Goal: Information Seeking & Learning: Learn about a topic

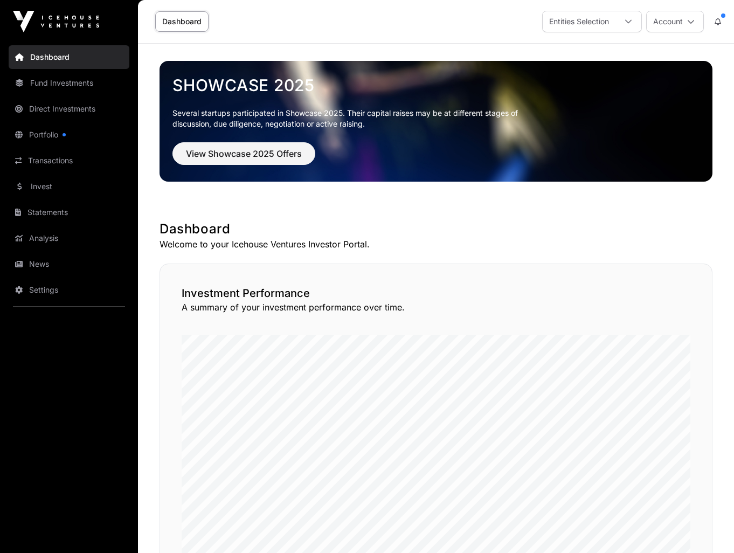
click at [46, 139] on link "Portfolio" at bounding box center [69, 135] width 121 height 24
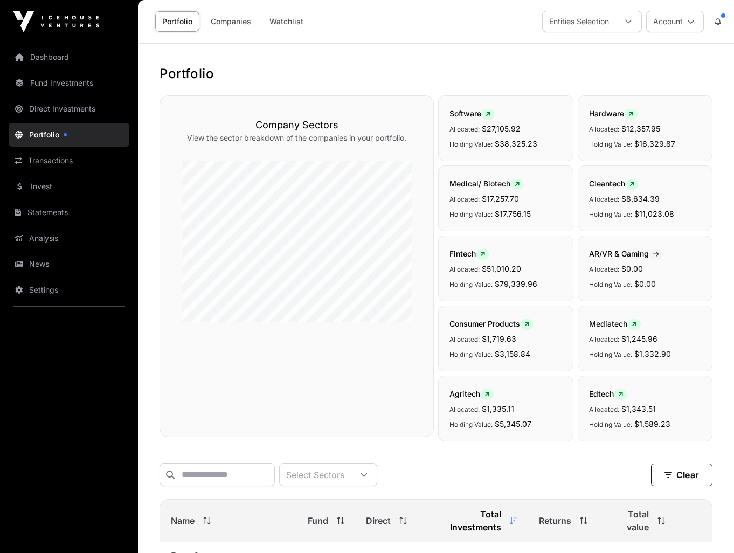
click at [224, 21] on link "Companies" at bounding box center [231, 21] width 54 height 20
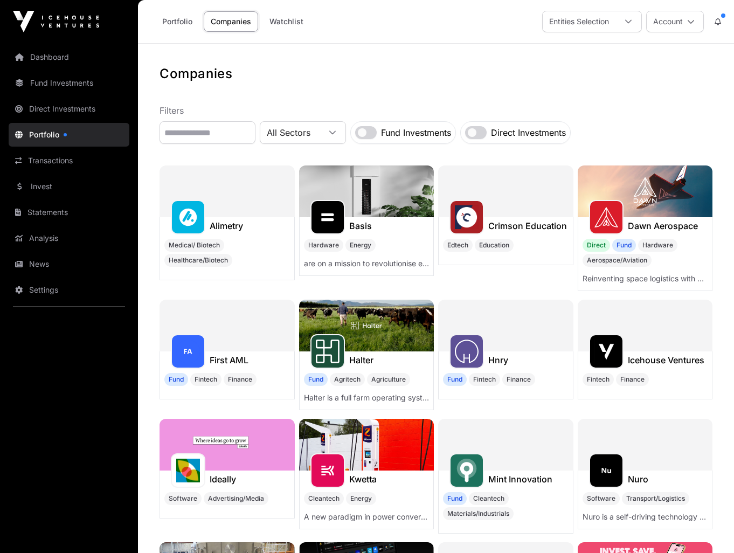
click at [81, 81] on link "Fund Investments" at bounding box center [69, 83] width 121 height 24
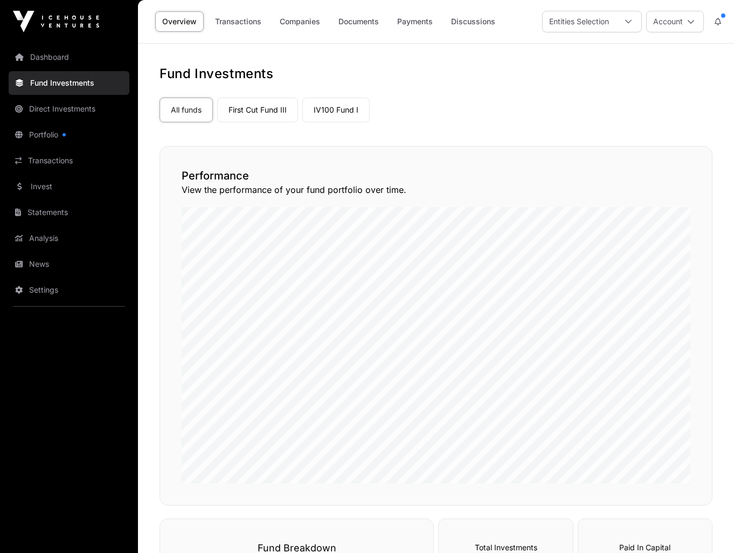
click at [336, 110] on link "IV100 Fund I" at bounding box center [336, 110] width 67 height 25
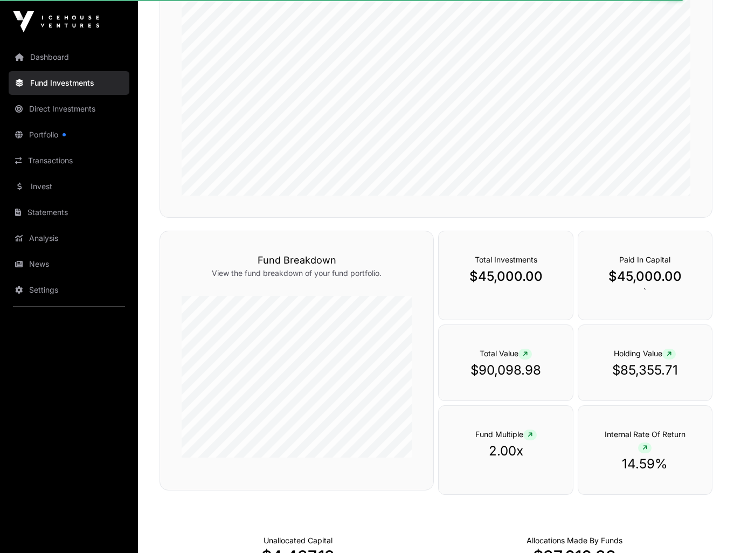
scroll to position [222, 0]
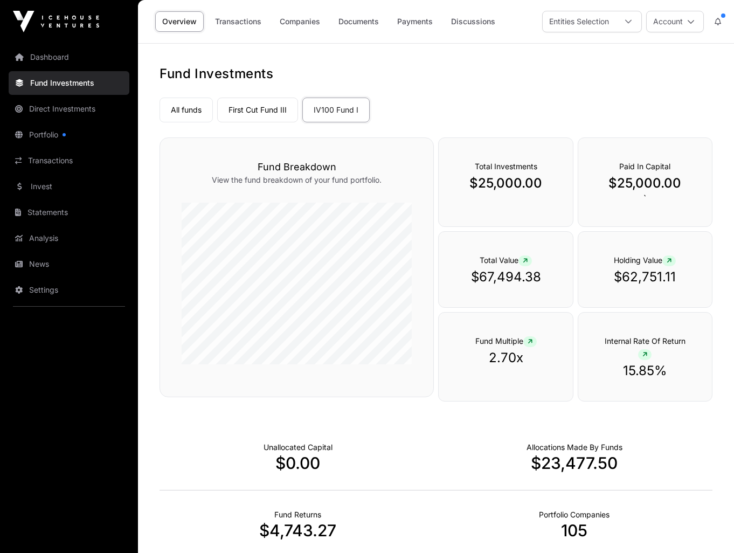
click at [305, 20] on link "Companies" at bounding box center [300, 21] width 54 height 20
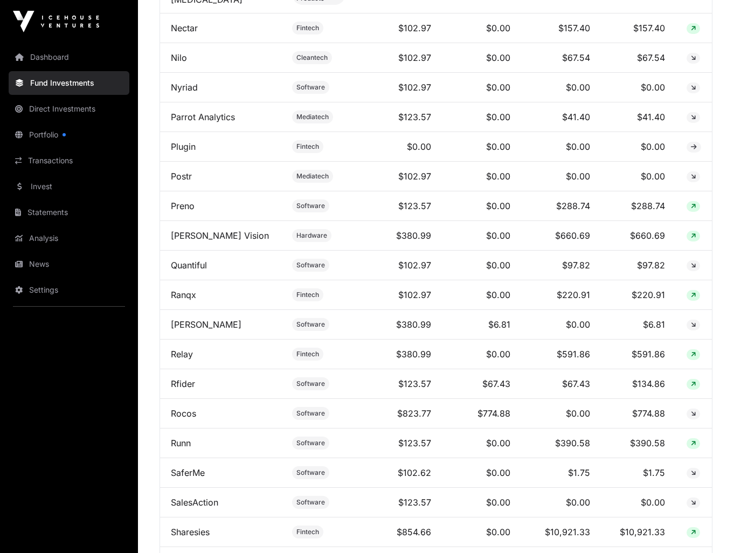
scroll to position [2750, 0]
